Goal: Task Accomplishment & Management: Use online tool/utility

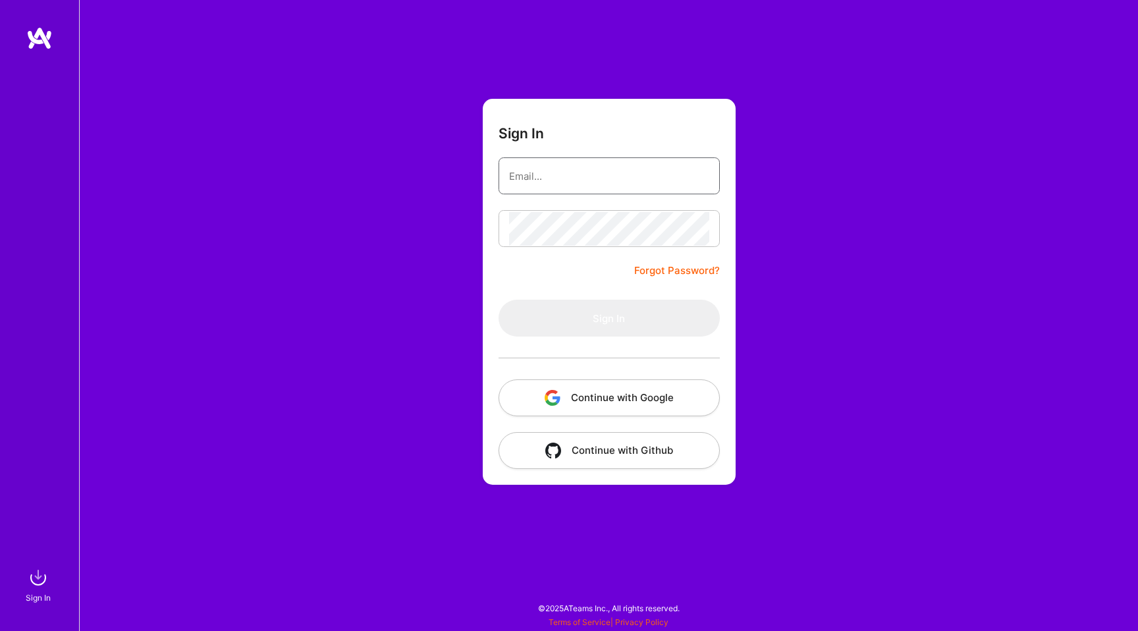
click at [688, 171] on input "email" at bounding box center [609, 176] width 200 height 34
click at [681, 184] on input "email" at bounding box center [609, 176] width 200 height 34
click at [0, 625] on com-1password-button at bounding box center [0, 625] width 0 height 0
type input "[EMAIL_ADDRESS][DOMAIN_NAME]"
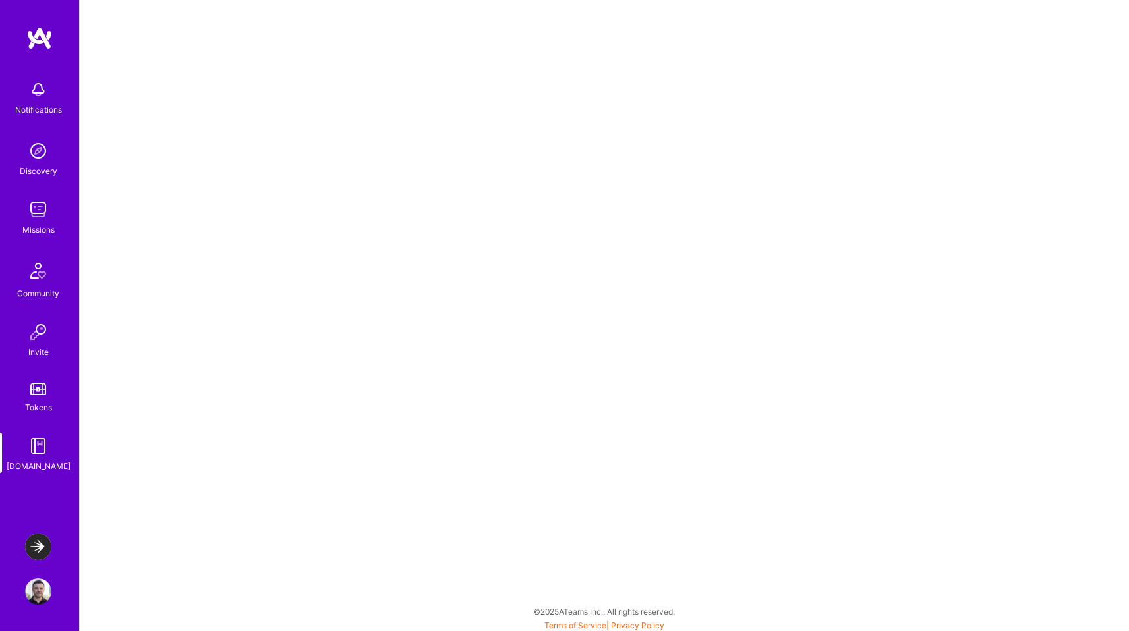
click at [36, 547] on img at bounding box center [38, 547] width 26 height 26
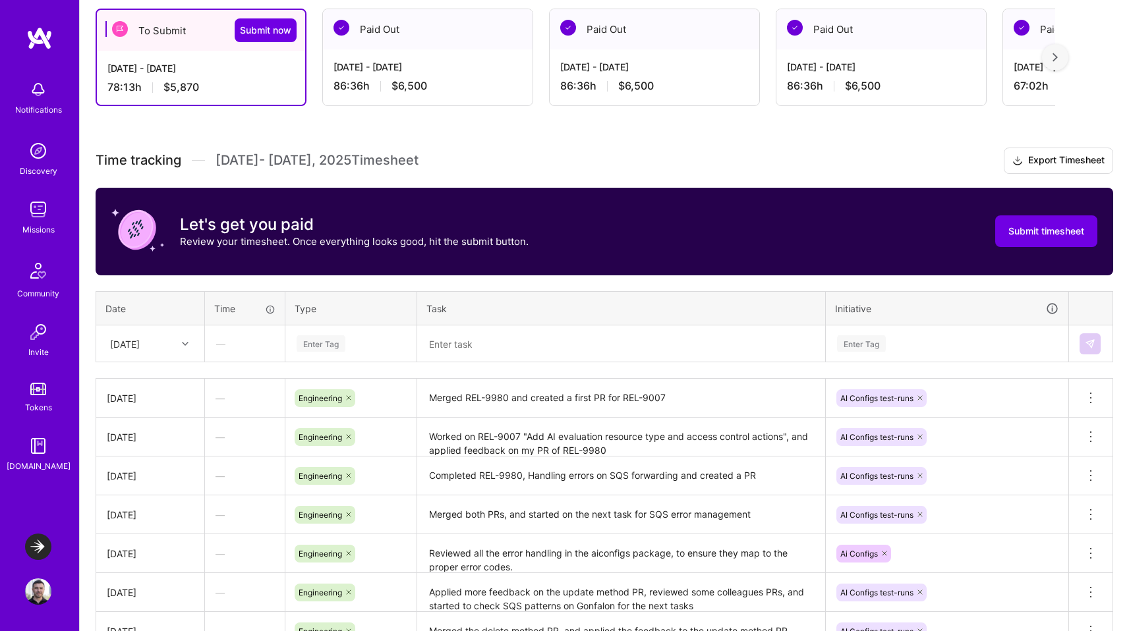
scroll to position [406, 0]
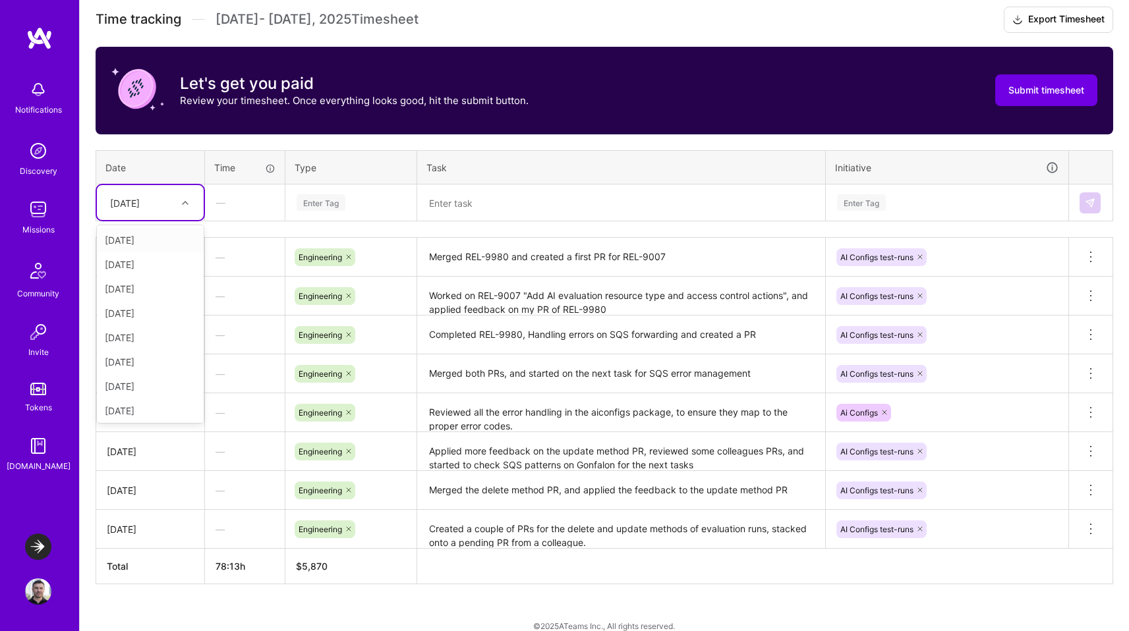
click at [140, 202] on div "[DATE]" at bounding box center [125, 203] width 30 height 14
click at [136, 363] on div "[DATE]" at bounding box center [150, 362] width 107 height 24
click at [332, 200] on div "Enter Tag" at bounding box center [320, 202] width 49 height 20
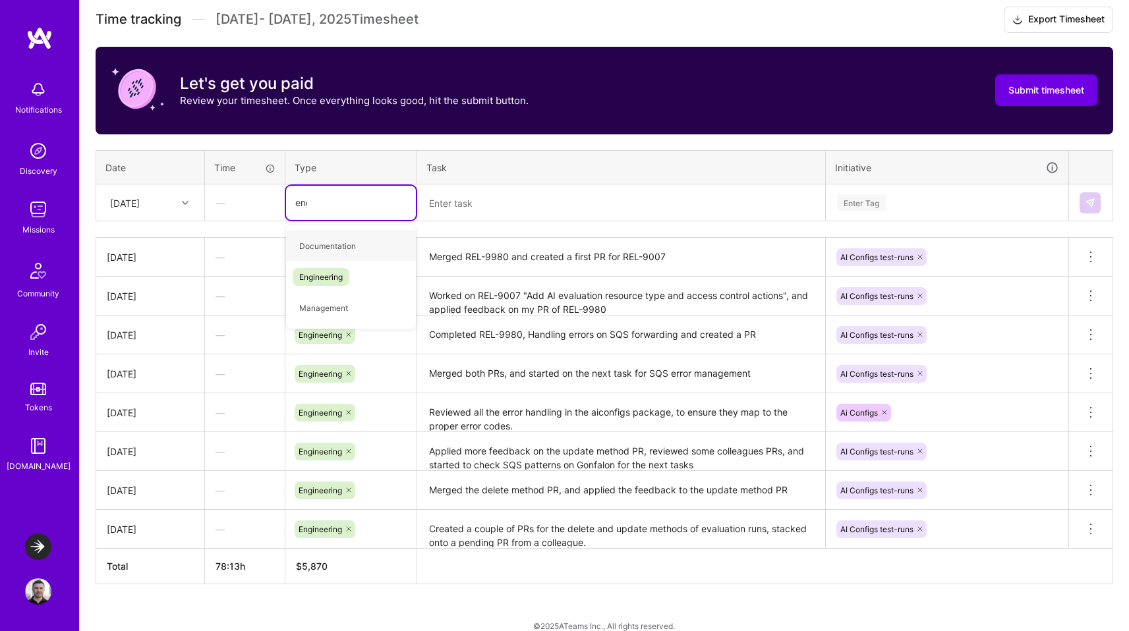
type input "engi"
click at [327, 239] on span "Engineering" at bounding box center [321, 246] width 57 height 18
click at [447, 203] on textarea at bounding box center [620, 203] width 405 height 34
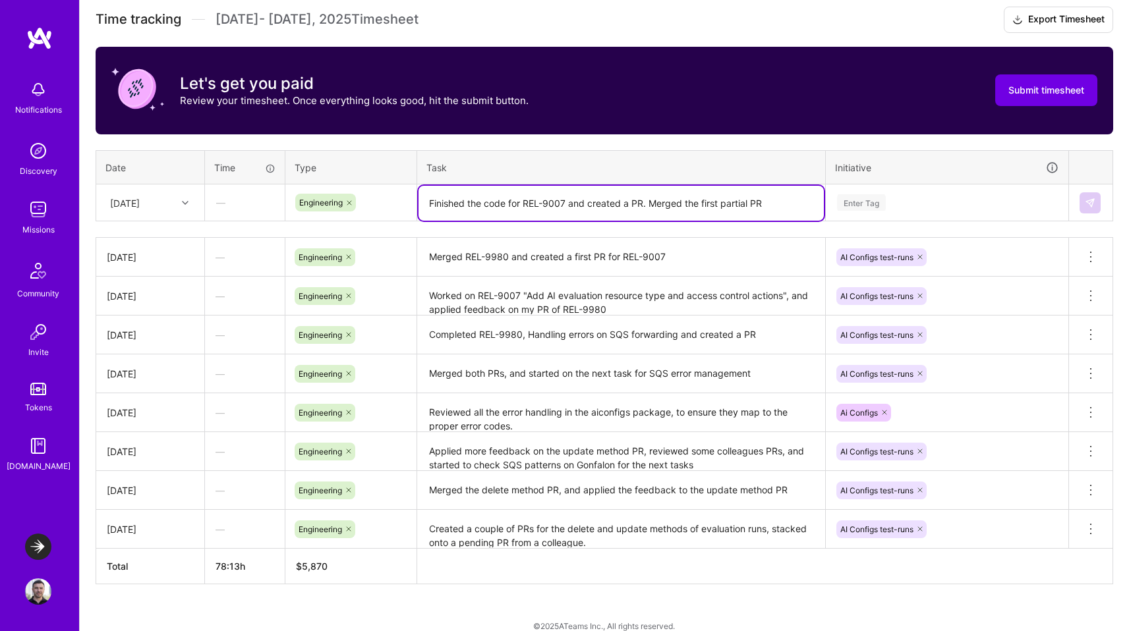
type textarea "Finished the code for REL-9007 and created a PR. Merged the first partial PR"
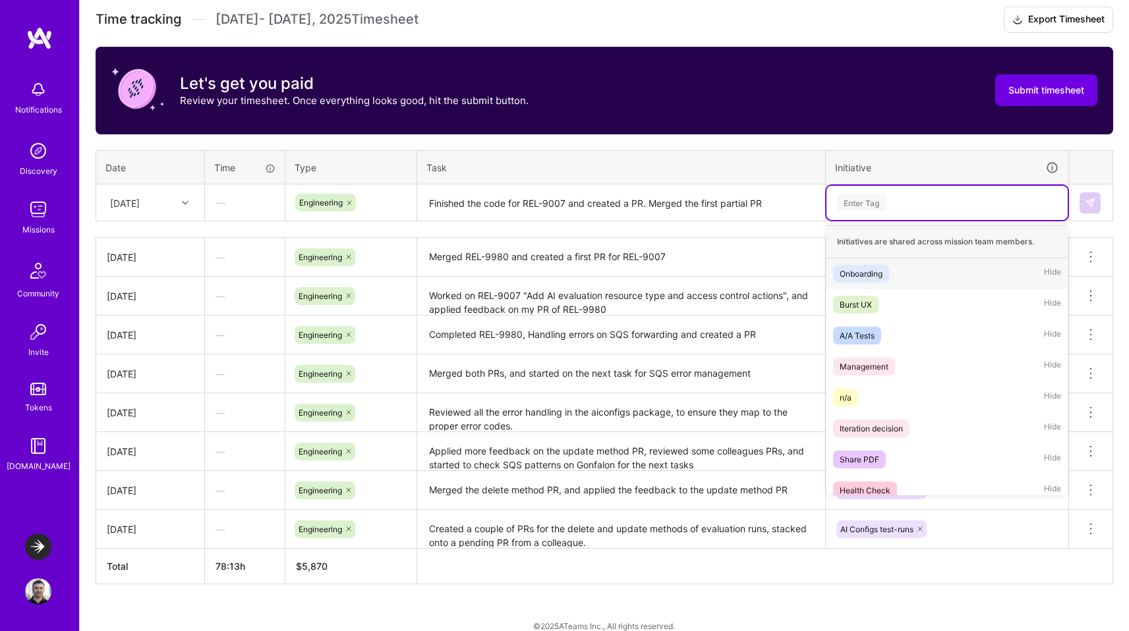
click at [870, 201] on div "Enter Tag" at bounding box center [861, 202] width 49 height 20
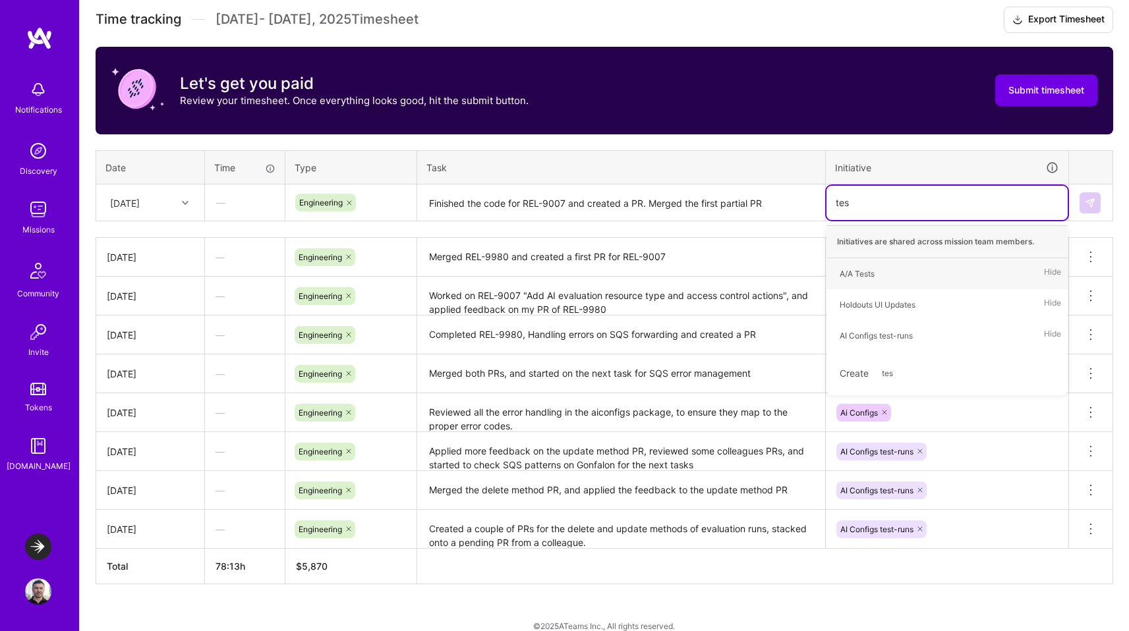
type input "test"
click at [873, 298] on div "AI Configs test-runs" at bounding box center [875, 305] width 73 height 14
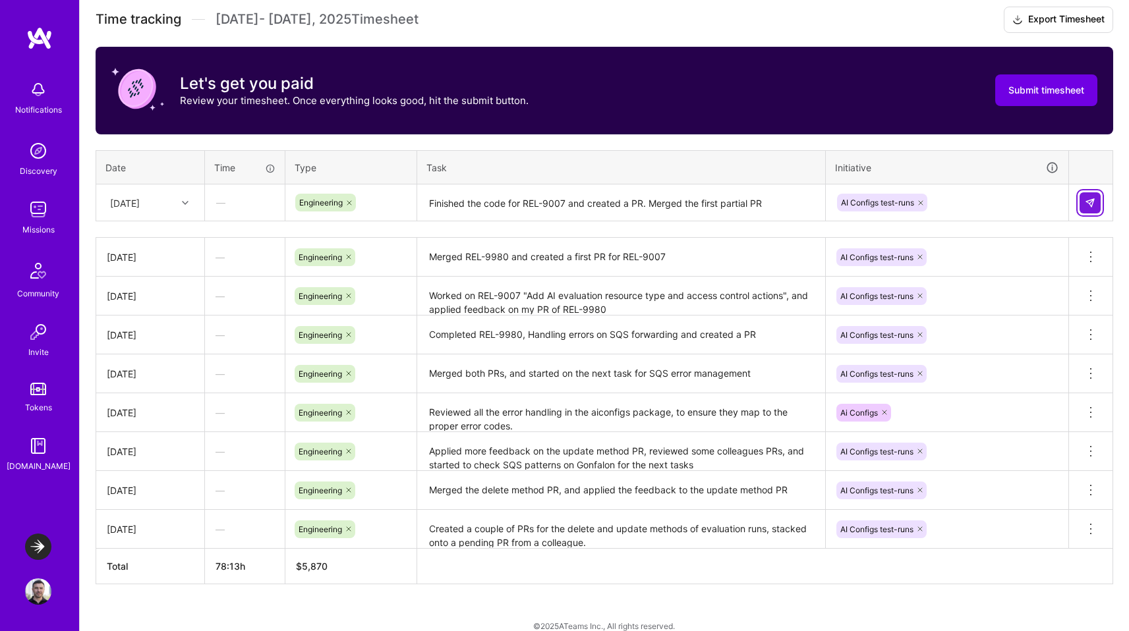
click at [1091, 198] on img at bounding box center [1089, 203] width 11 height 11
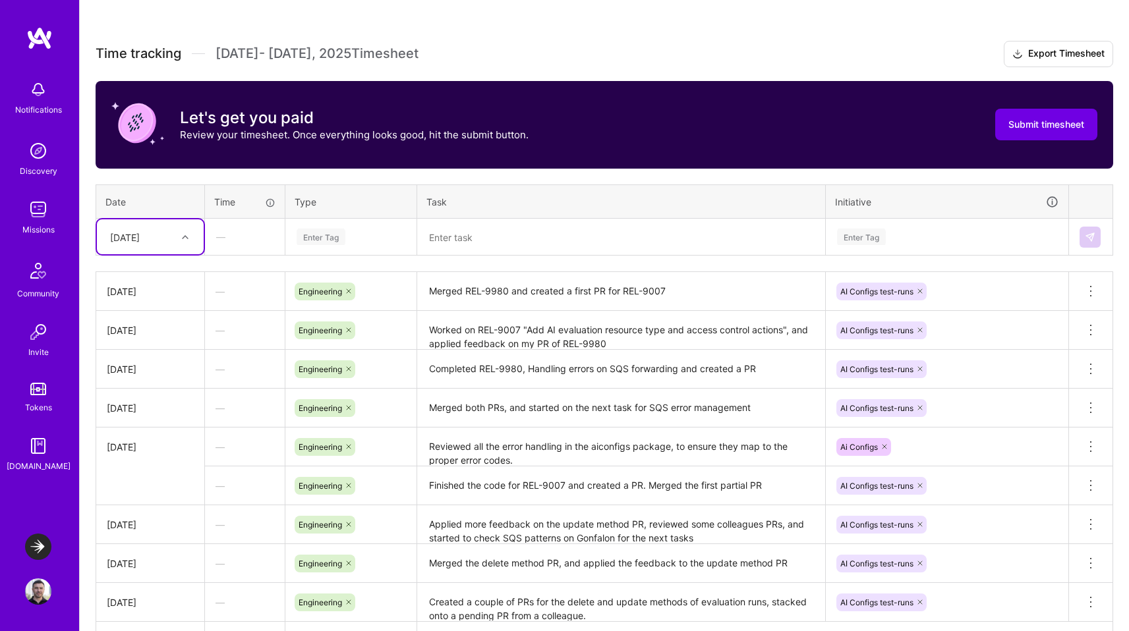
scroll to position [374, 0]
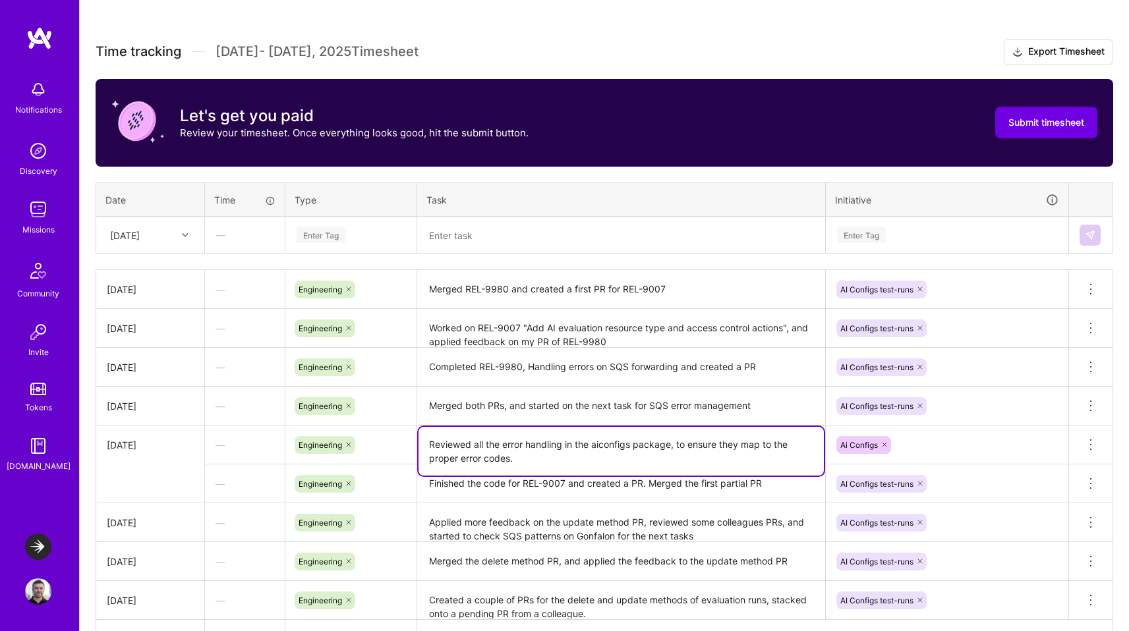
drag, startPoint x: 527, startPoint y: 453, endPoint x: 511, endPoint y: 449, distance: 16.9
click at [500, 447] on textarea "Reviewed all the error handling in the aiconfigs package, to ensure they map to…" at bounding box center [620, 451] width 405 height 49
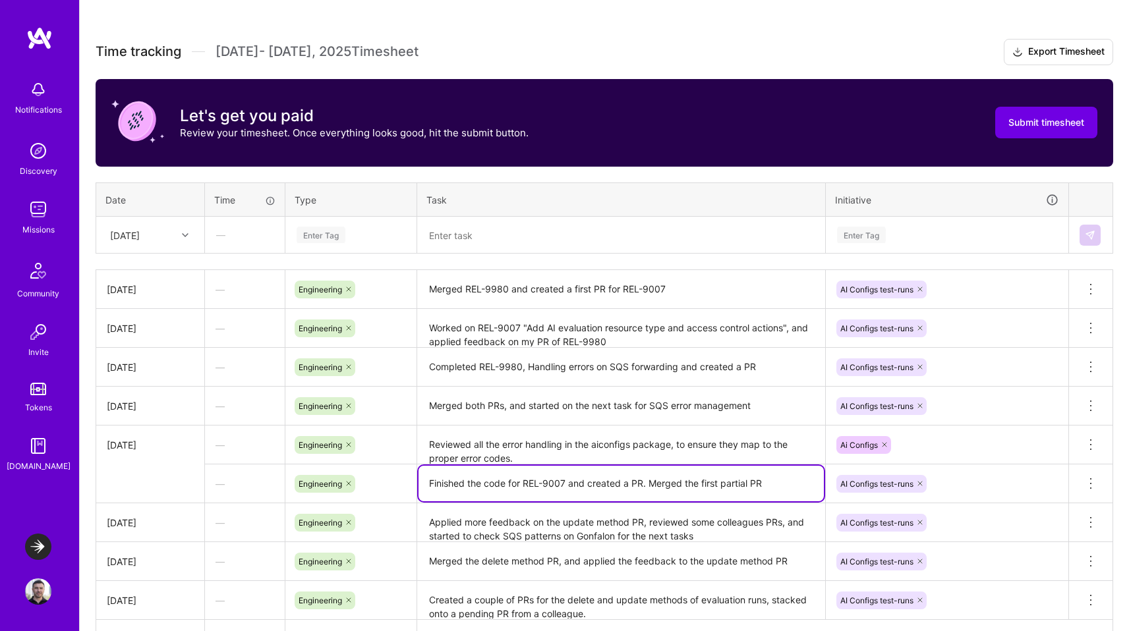
click at [545, 483] on textarea "Finished the code for REL-9007 and created a PR. Merged the first partial PR" at bounding box center [620, 484] width 405 height 36
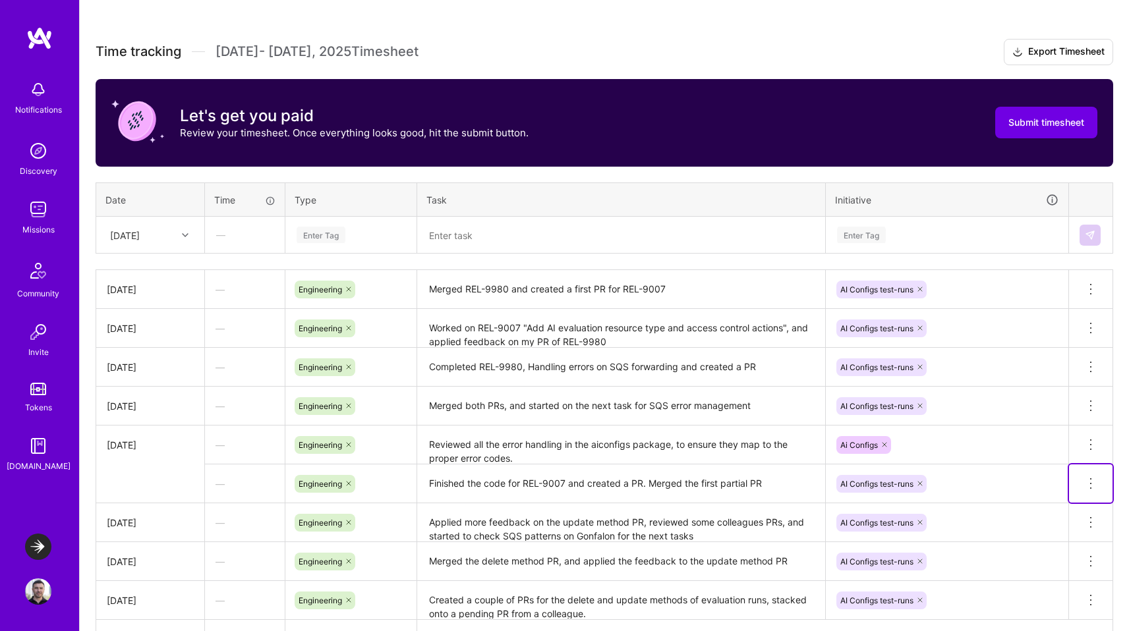
click at [1093, 479] on icon at bounding box center [1090, 484] width 16 height 16
click at [1069, 502] on button "Delete row" at bounding box center [1058, 506] width 69 height 32
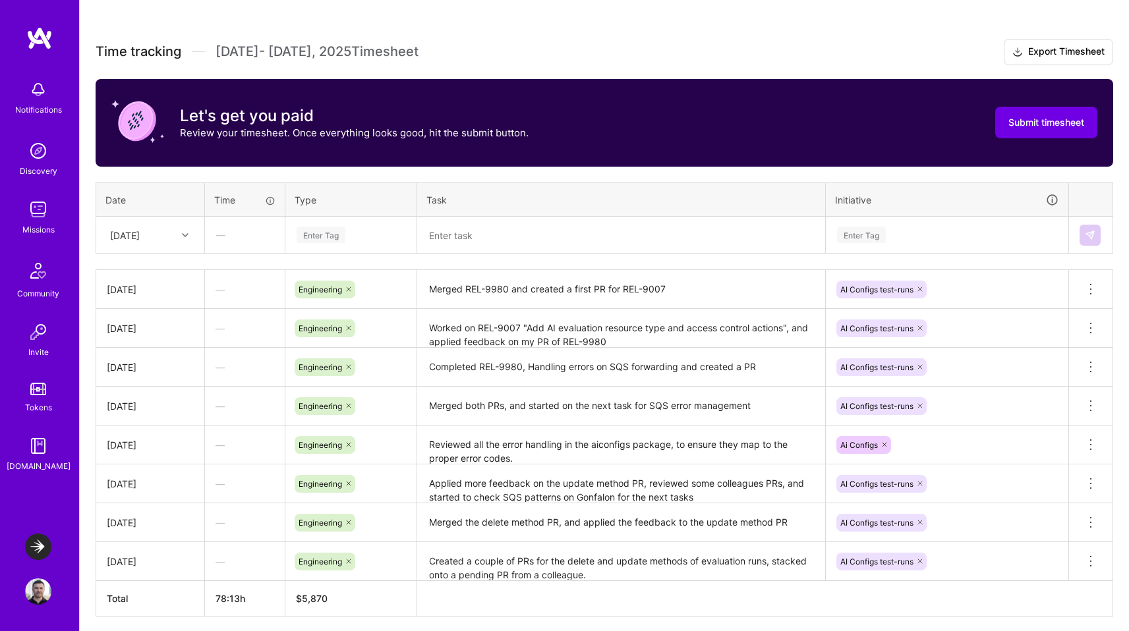
click at [179, 242] on div at bounding box center [187, 235] width 20 height 17
click at [136, 394] on div "[DATE]" at bounding box center [150, 391] width 107 height 24
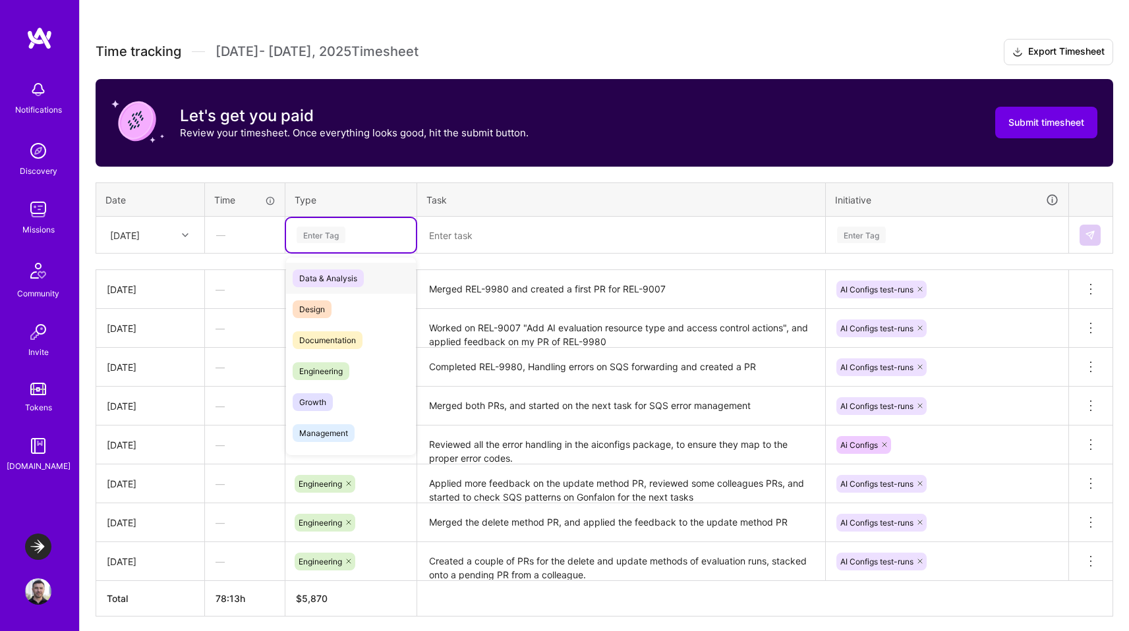
click at [329, 228] on div "Enter Tag" at bounding box center [320, 235] width 49 height 20
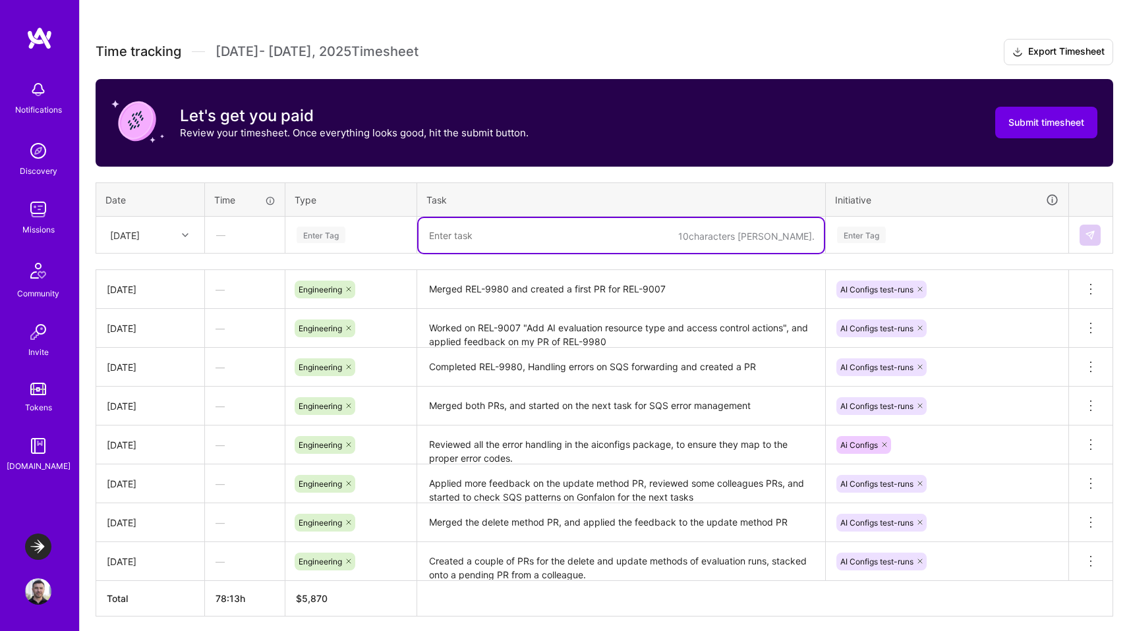
click at [464, 231] on textarea at bounding box center [620, 235] width 405 height 35
paste textarea "Finished the code for REL-9007 and created a PR. Merged the first partial PR"
drag, startPoint x: 565, startPoint y: 237, endPoint x: 642, endPoint y: 236, distance: 76.4
click at [642, 236] on textarea "Finished the code for REL-9007 and created a PR. Merged the first partial PR" at bounding box center [620, 235] width 405 height 35
type textarea "Finished the code for REL-9007. Merged the first partial PR"
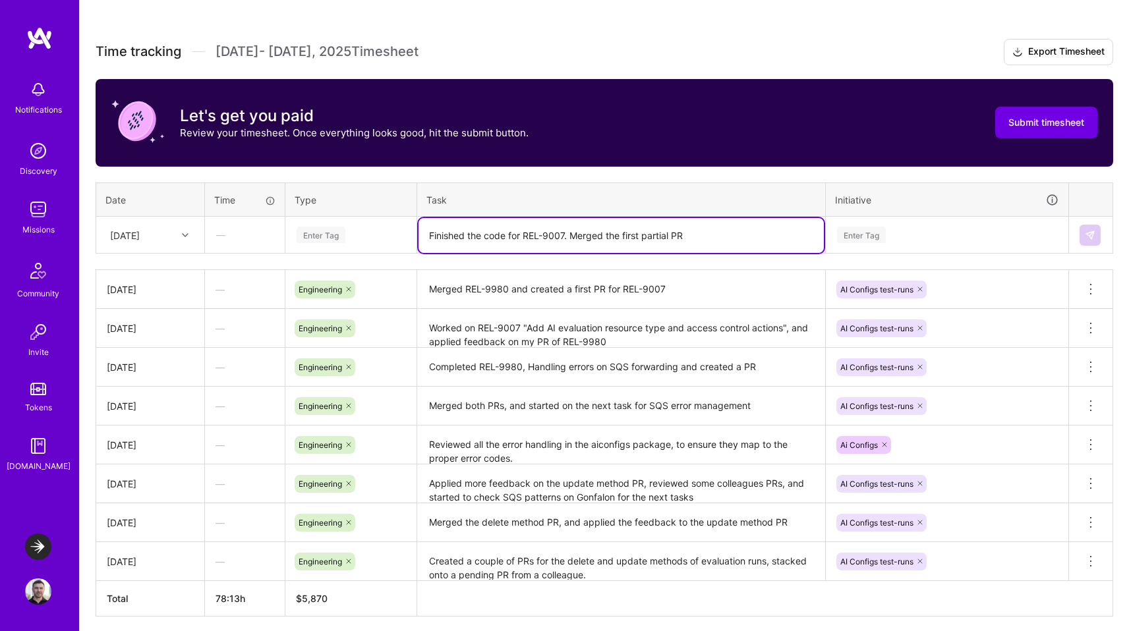
click at [330, 235] on div "Enter Tag" at bounding box center [320, 235] width 49 height 20
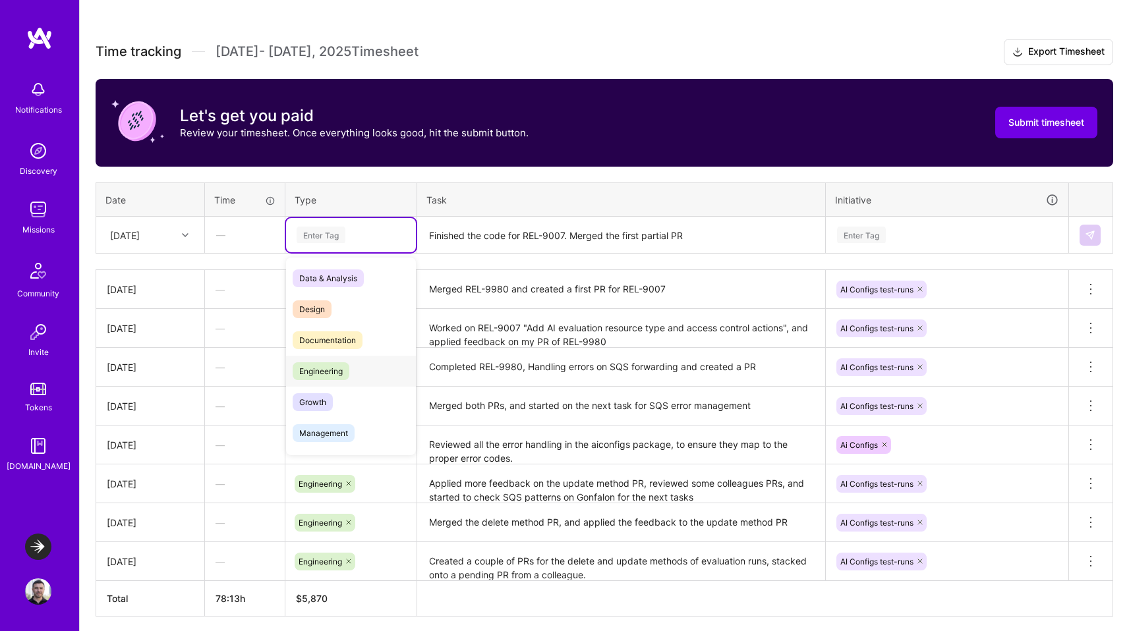
drag, startPoint x: 316, startPoint y: 370, endPoint x: 330, endPoint y: 354, distance: 21.0
click at [316, 370] on span "Engineering" at bounding box center [321, 371] width 57 height 18
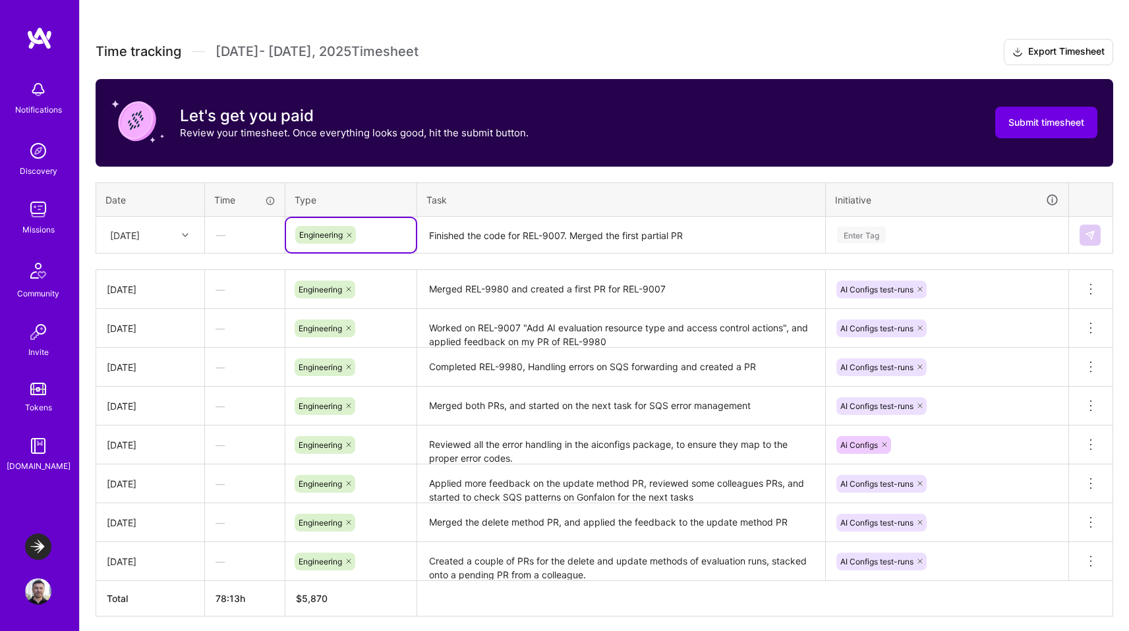
click at [874, 235] on div "Enter Tag" at bounding box center [861, 235] width 49 height 20
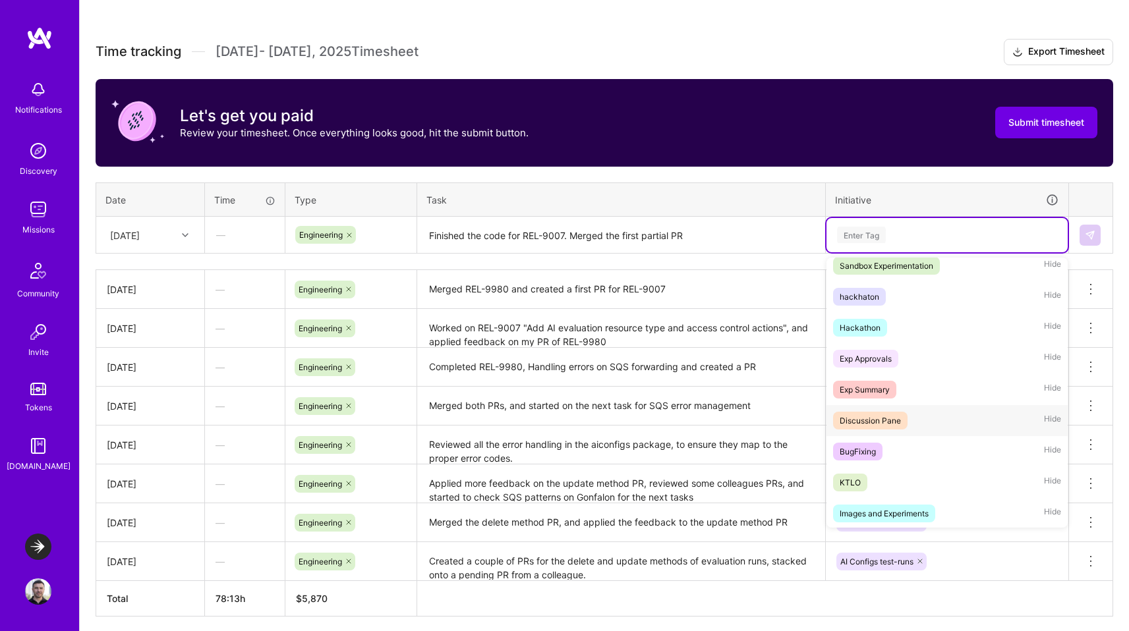
scroll to position [537, 0]
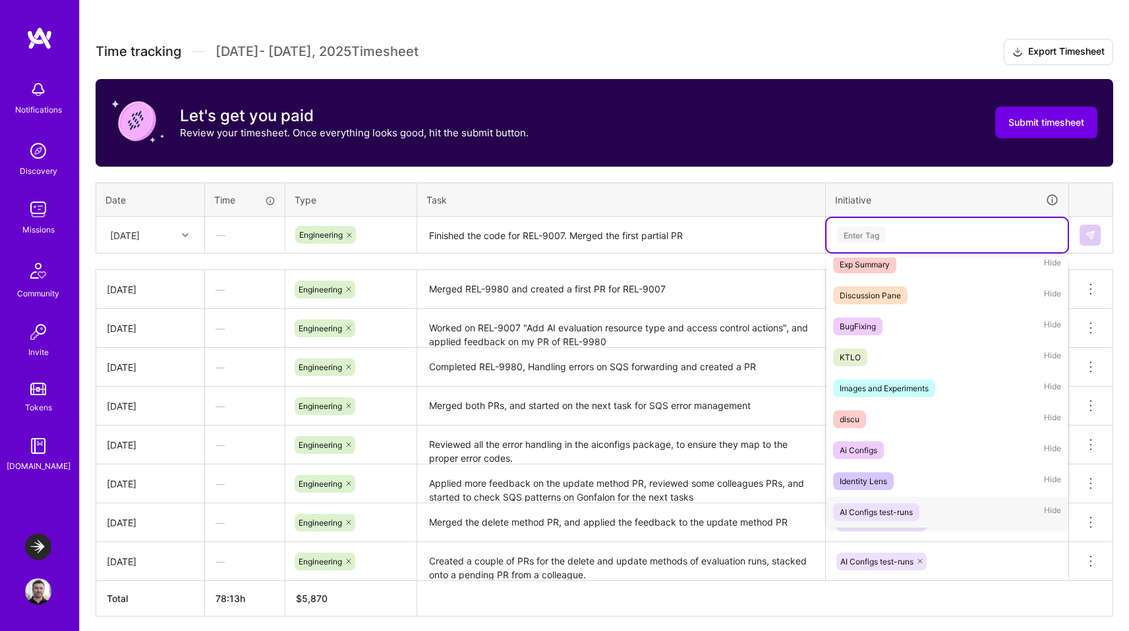
click at [881, 510] on div "AI Configs test-runs" at bounding box center [875, 512] width 73 height 14
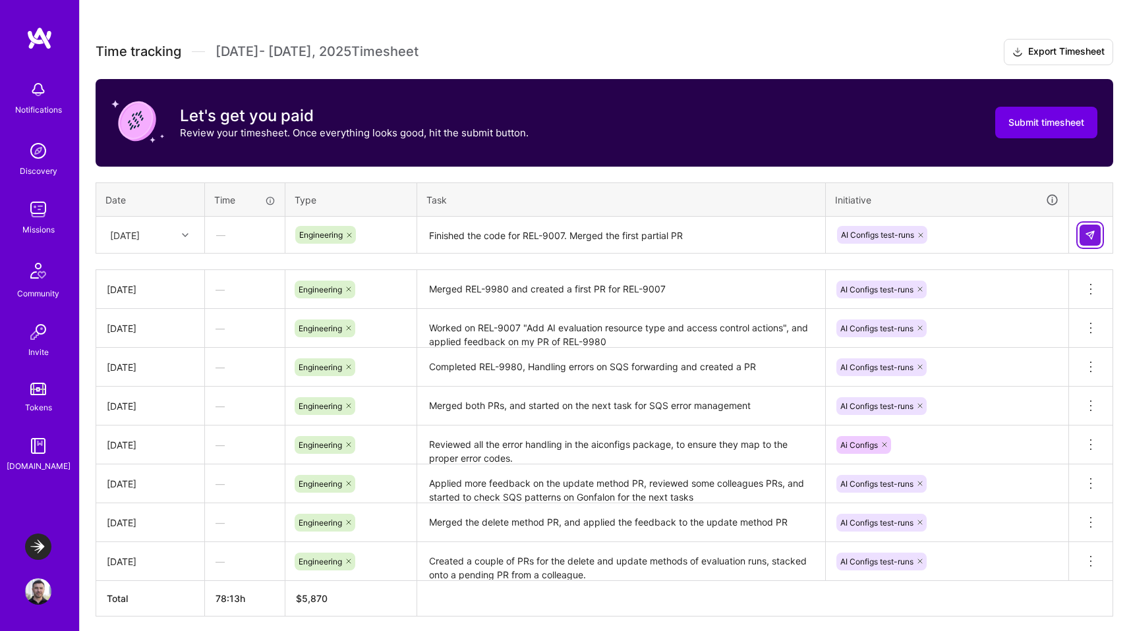
click at [1088, 234] on img at bounding box center [1089, 235] width 11 height 11
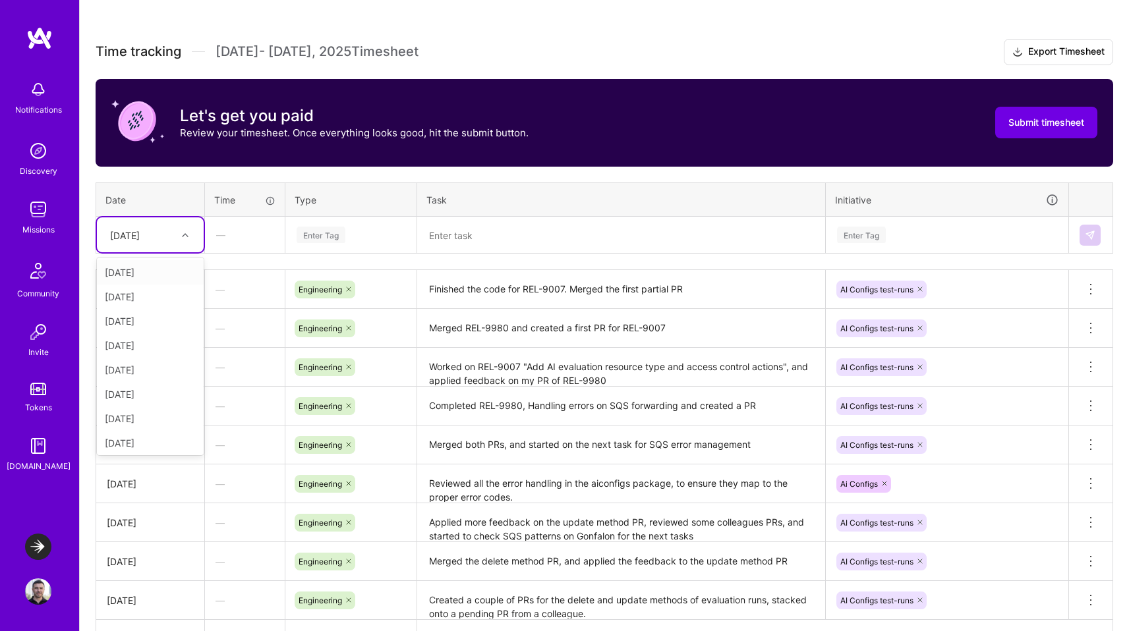
click at [179, 237] on div at bounding box center [187, 235] width 20 height 17
click at [132, 414] on div "[DATE]" at bounding box center [150, 416] width 107 height 24
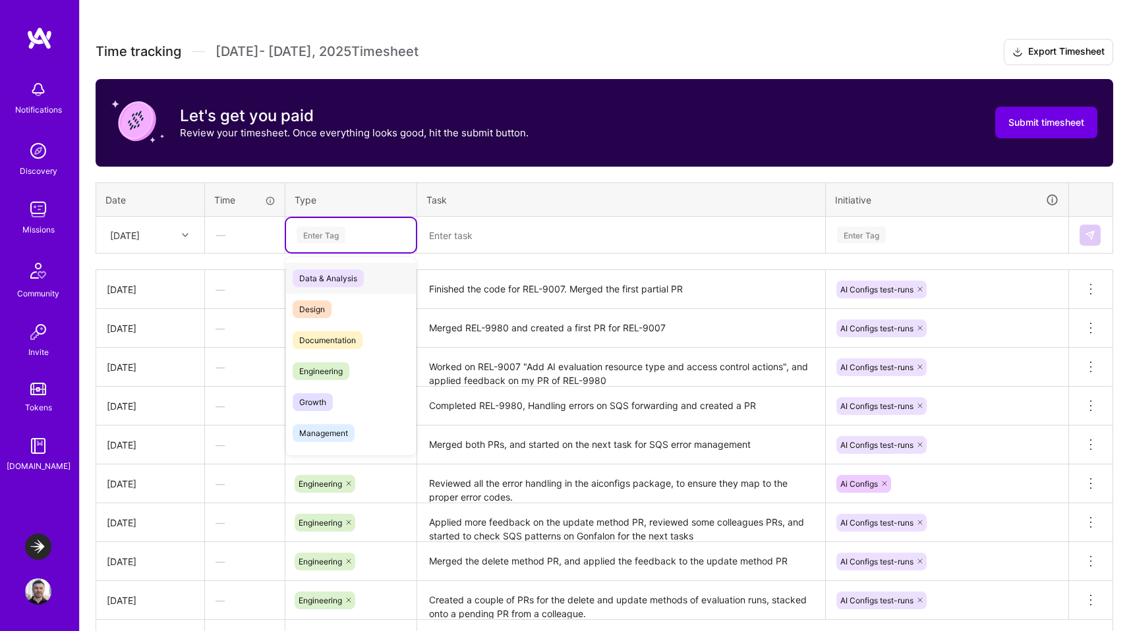
click at [310, 242] on div "Enter Tag" at bounding box center [320, 235] width 49 height 20
drag, startPoint x: 313, startPoint y: 374, endPoint x: 418, endPoint y: 279, distance: 141.4
click at [314, 373] on span "Engineering" at bounding box center [321, 371] width 57 height 18
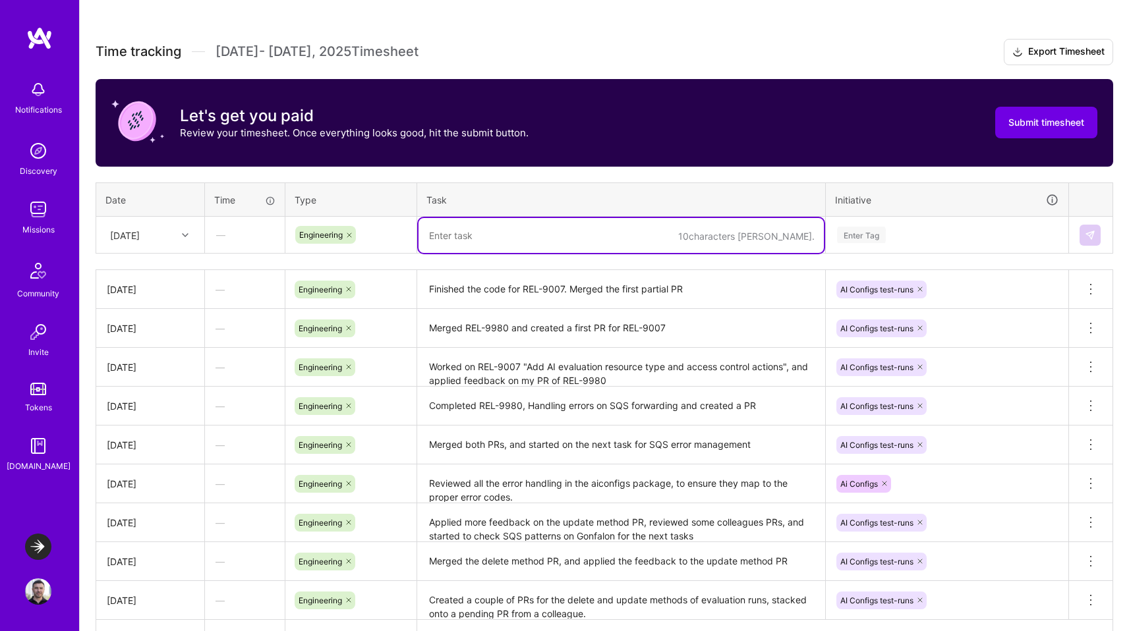
click at [470, 239] on textarea at bounding box center [620, 235] width 405 height 35
type textarea "Created a final PR for REL-9007, and worked on solving CI issues."
click at [853, 230] on div "Enter Tag" at bounding box center [861, 235] width 49 height 20
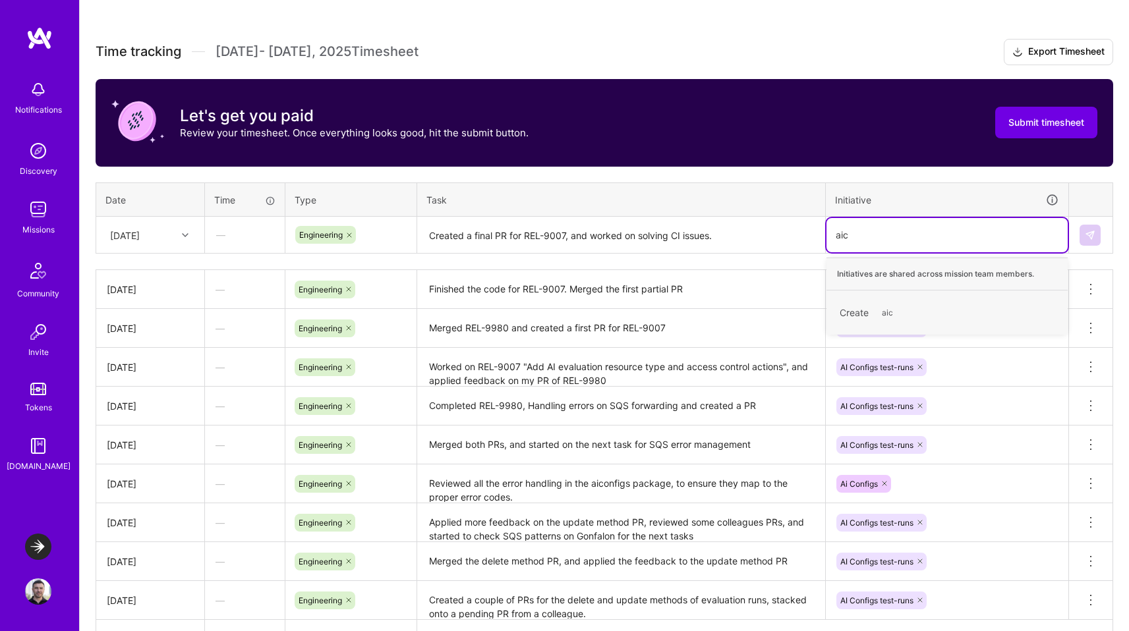
type input "ai"
click at [889, 338] on div "AI Configs test-runs" at bounding box center [875, 337] width 73 height 14
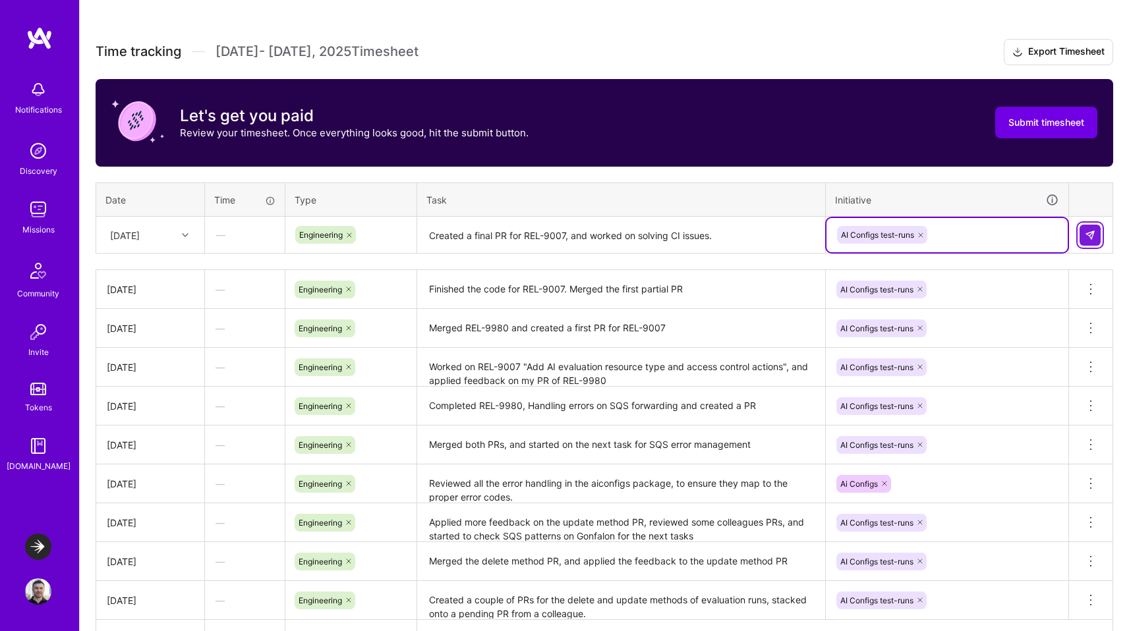
click at [1091, 234] on img at bounding box center [1089, 235] width 11 height 11
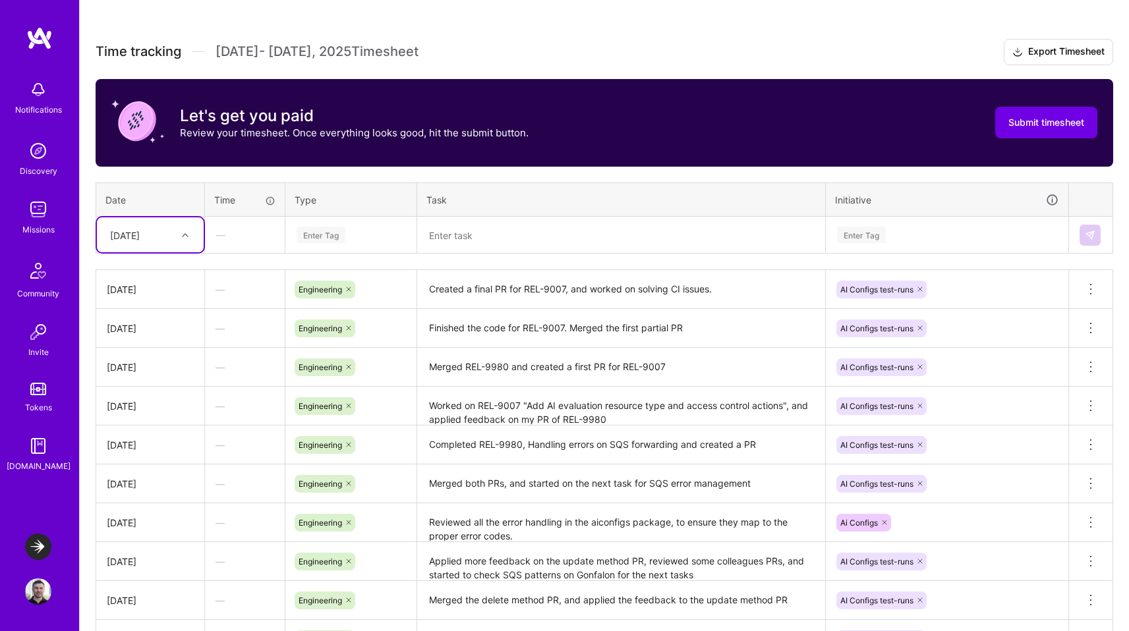
click at [325, 237] on div "Enter Tag" at bounding box center [320, 235] width 49 height 20
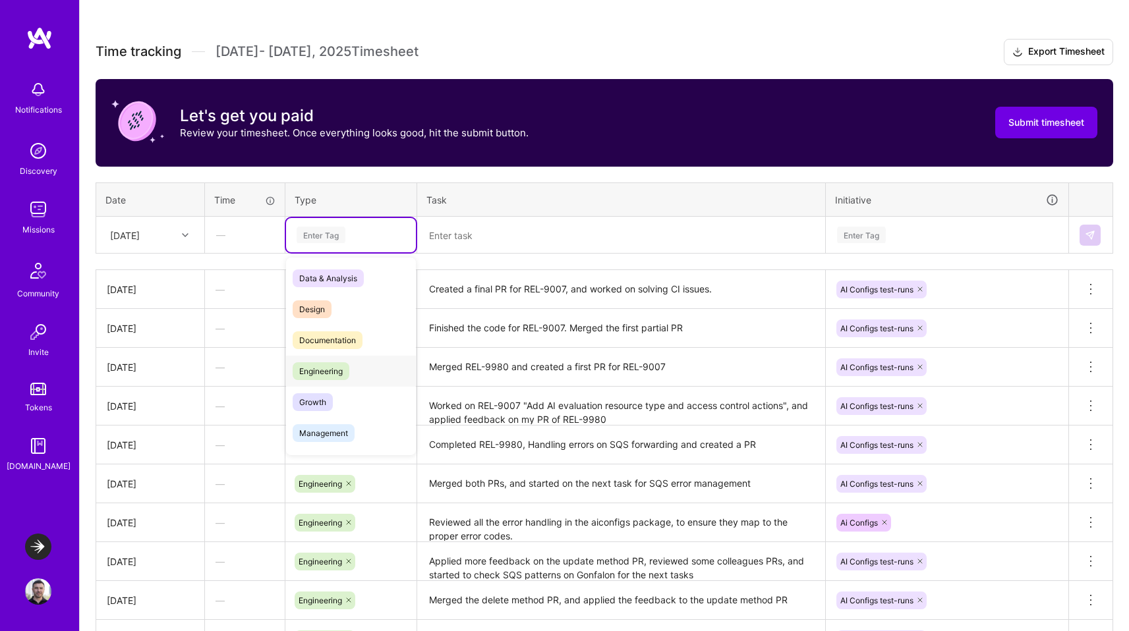
click at [319, 376] on span "Engineering" at bounding box center [321, 371] width 57 height 18
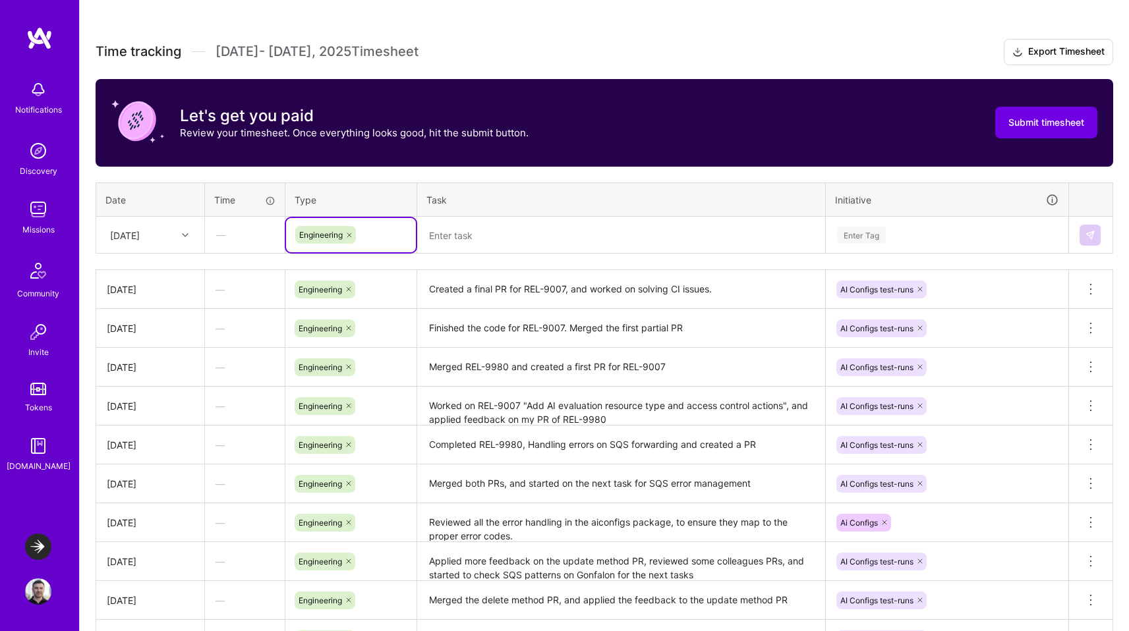
click at [173, 242] on div "[DATE]" at bounding box center [139, 235] width 73 height 22
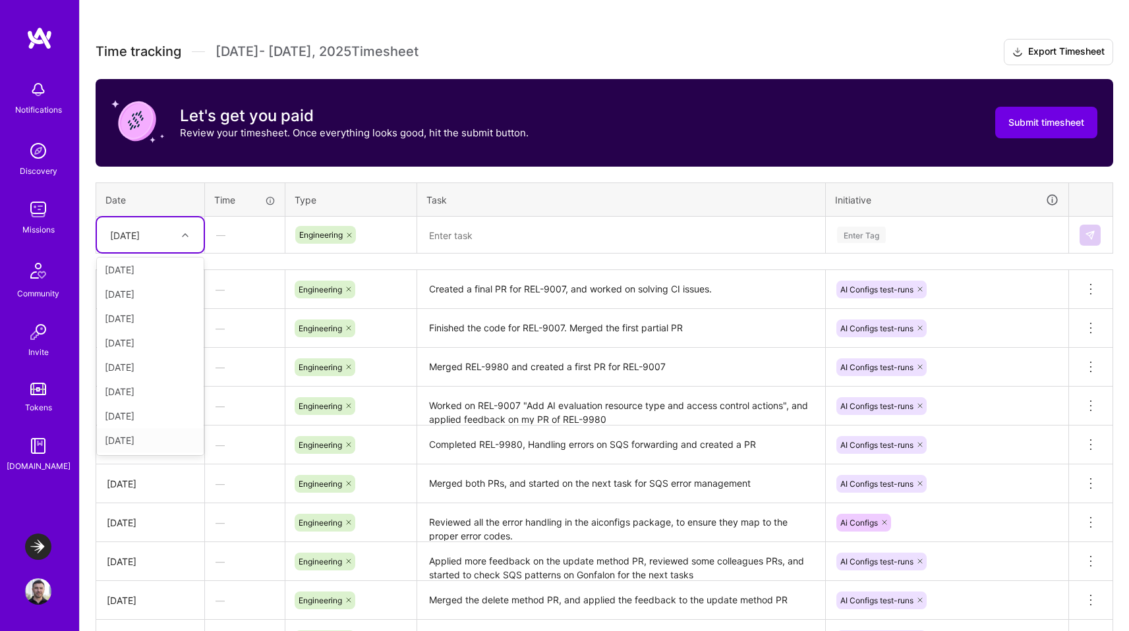
click at [142, 437] on div "[DATE]" at bounding box center [150, 440] width 107 height 24
click at [459, 231] on textarea at bounding box center [620, 235] width 405 height 35
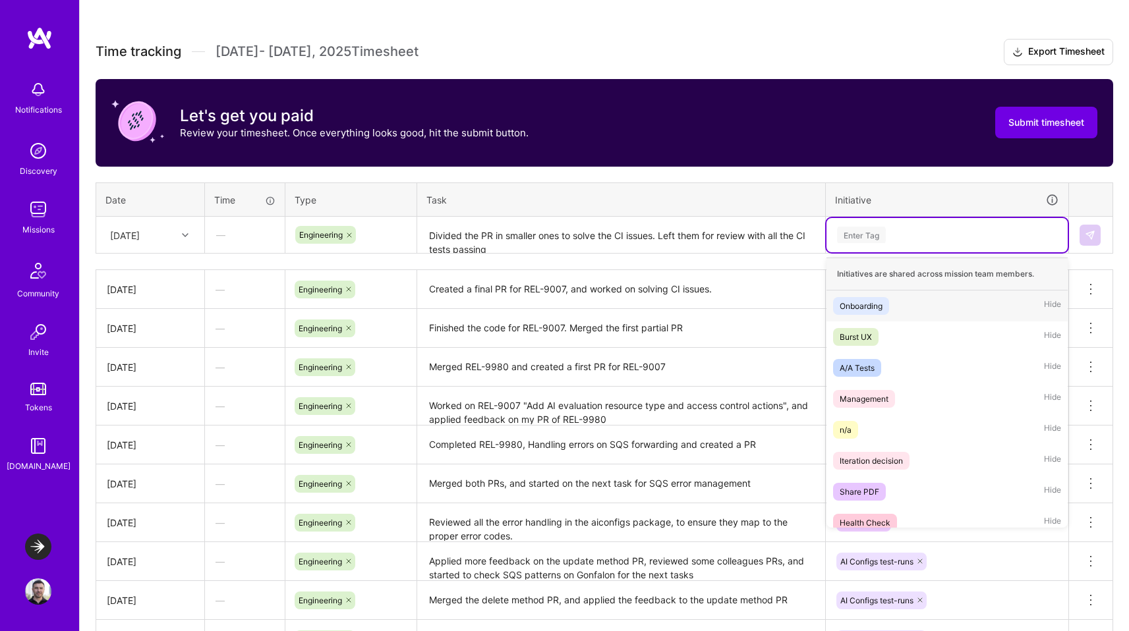
click at [901, 232] on div "Enter Tag" at bounding box center [946, 235] width 223 height 16
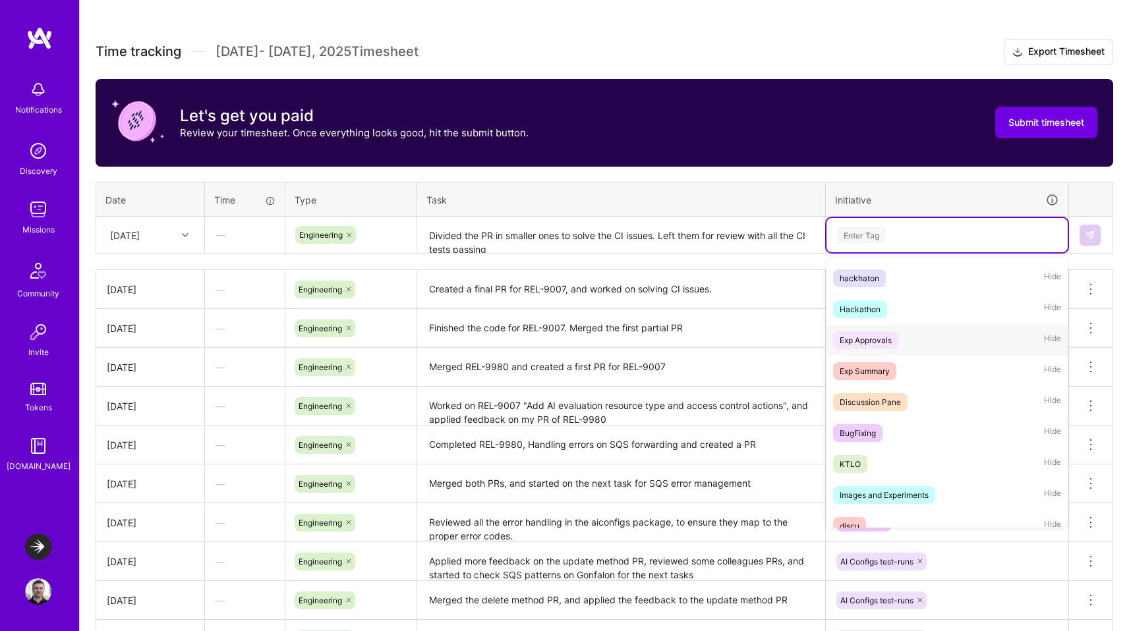
scroll to position [537, 0]
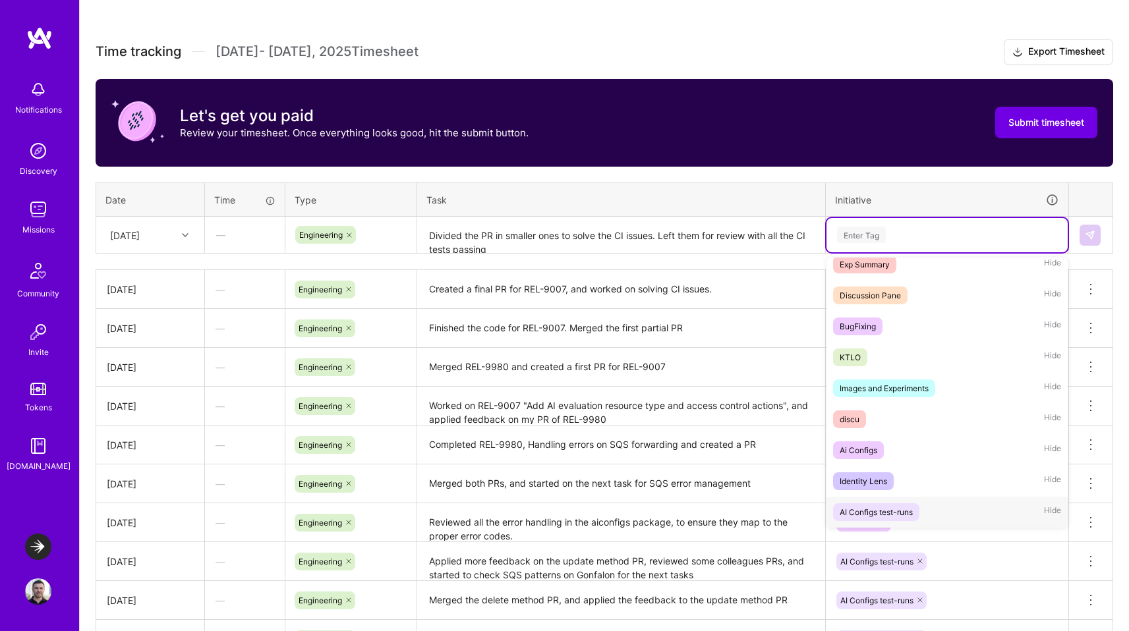
click at [893, 511] on div "AI Configs test-runs" at bounding box center [875, 512] width 73 height 14
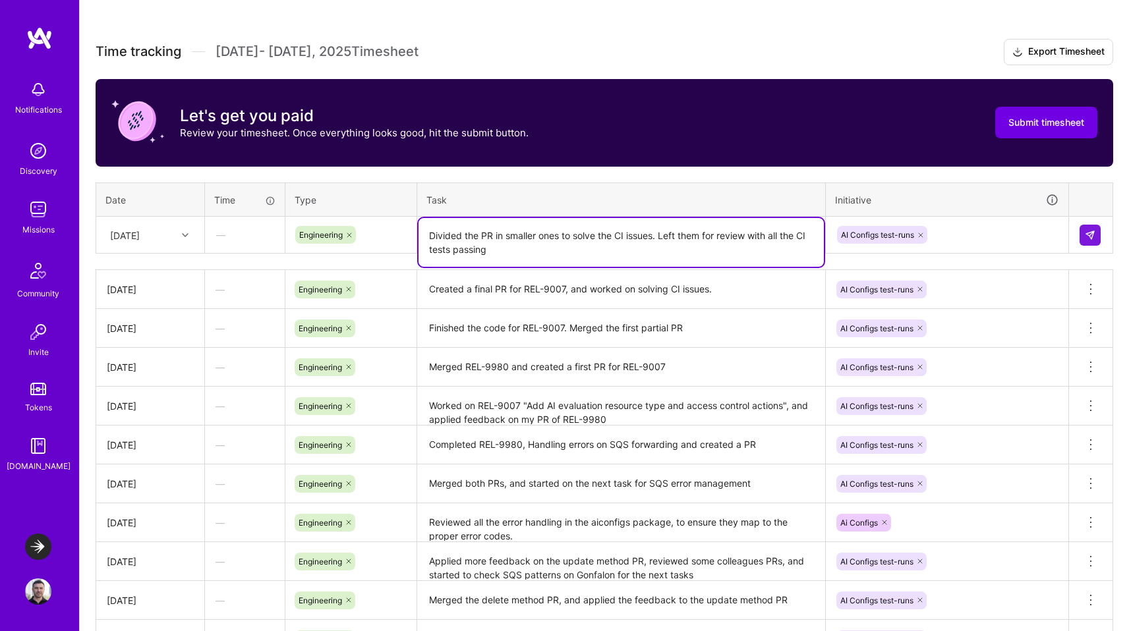
click at [711, 249] on textarea "Divided the PR in smaller ones to solve the CI issues. Left them for review wit…" at bounding box center [620, 242] width 405 height 49
type textarea "Divided the PR in smaller ones to solve the CI issues. Left them for review wit…"
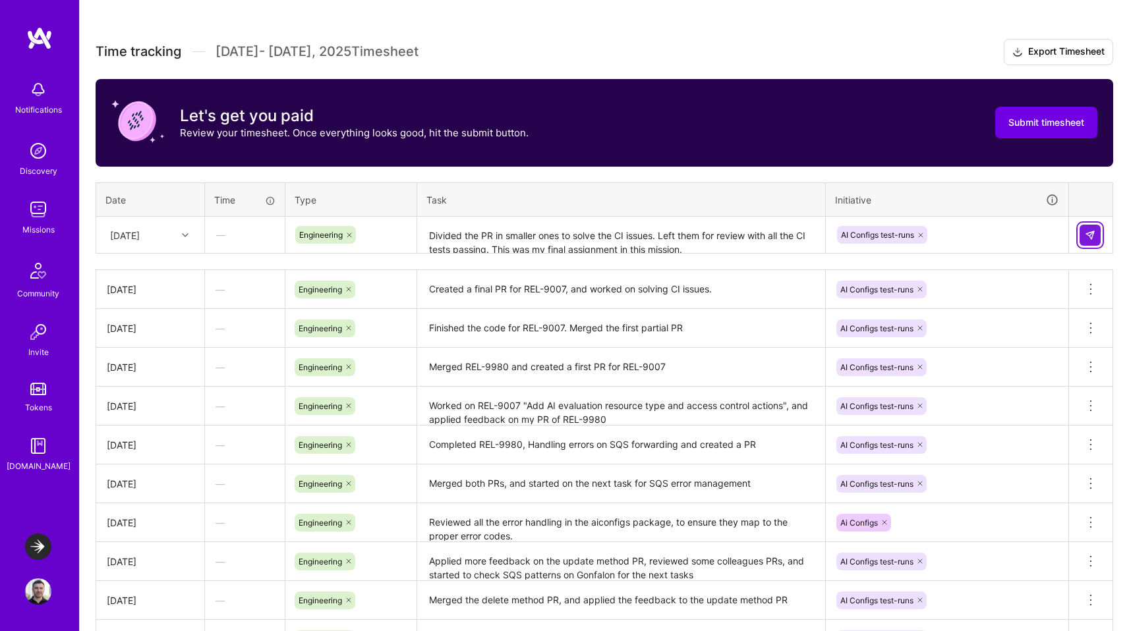
click at [1088, 236] on img at bounding box center [1089, 235] width 11 height 11
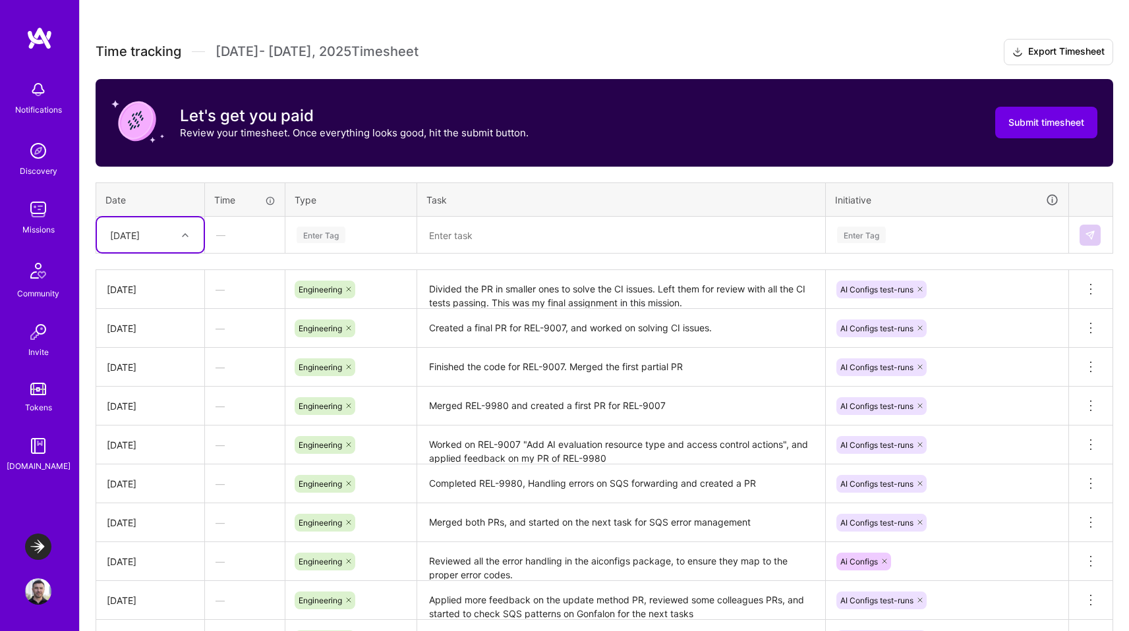
scroll to position [176, 0]
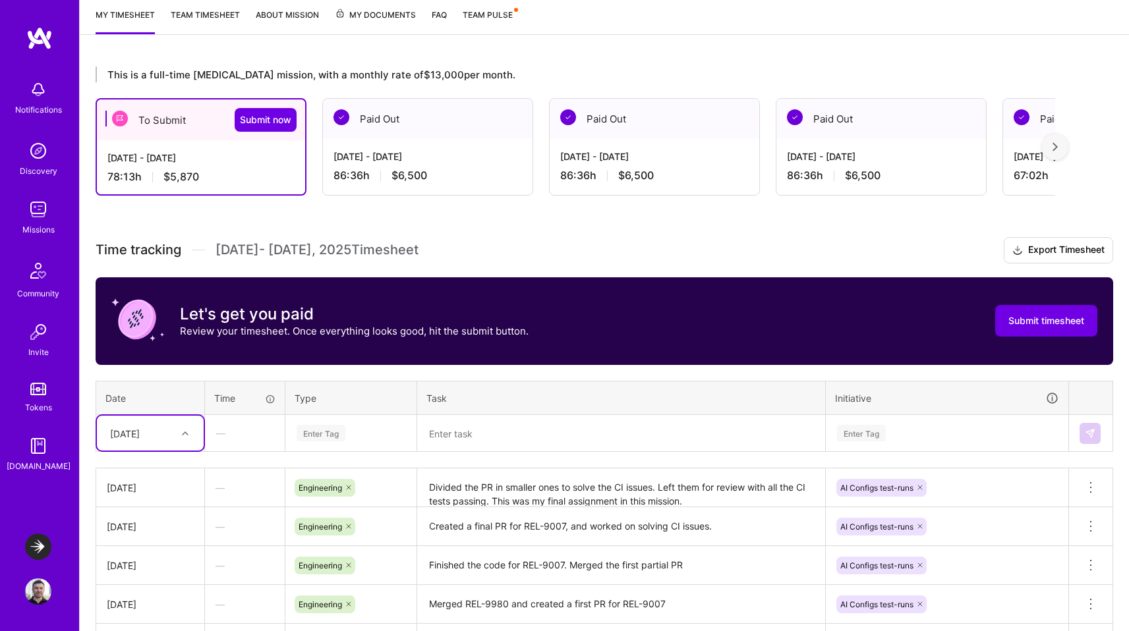
click at [1057, 150] on img at bounding box center [1054, 146] width 5 height 9
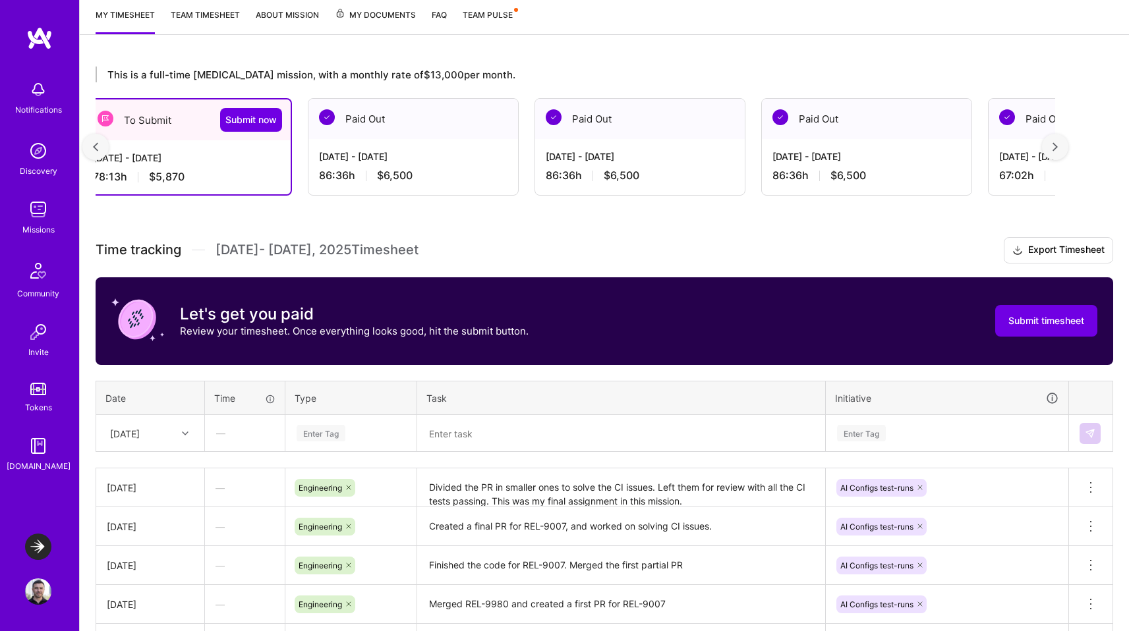
scroll to position [0, 0]
